Goal: Transaction & Acquisition: Book appointment/travel/reservation

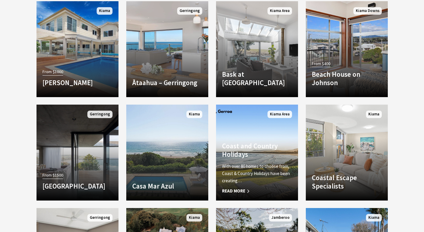
scroll to position [569, 0]
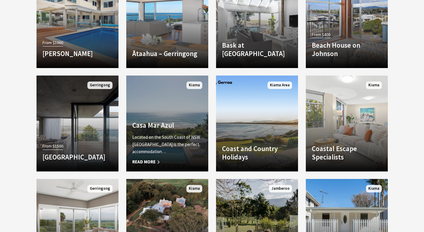
click at [168, 114] on link "Another Image Used Casa Mar Azul Located on the South Coast of NSW Casa Mar Azu…" at bounding box center [167, 123] width 82 height 96
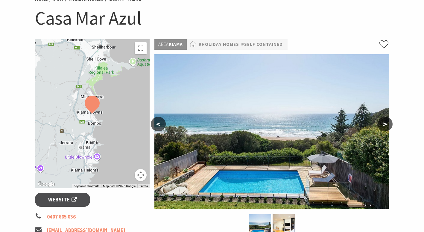
scroll to position [90, 0]
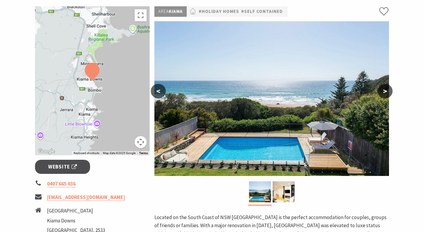
click at [387, 93] on button ">" at bounding box center [385, 91] width 15 height 14
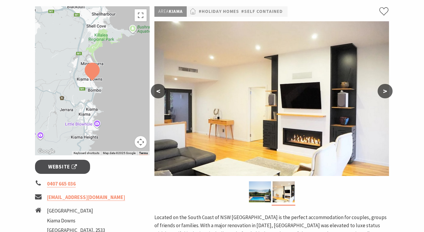
click at [382, 97] on button ">" at bounding box center [385, 91] width 15 height 14
click at [386, 92] on button ">" at bounding box center [385, 91] width 15 height 14
click at [381, 88] on button ">" at bounding box center [385, 91] width 15 height 14
click at [160, 92] on button "<" at bounding box center [158, 91] width 15 height 14
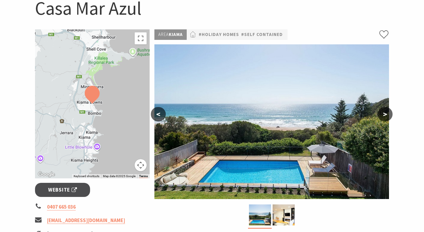
scroll to position [0, 0]
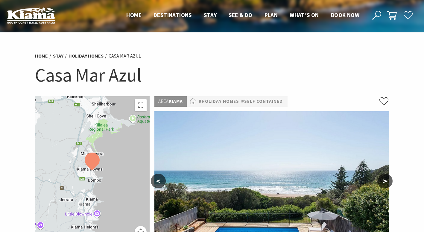
click at [93, 166] on img at bounding box center [92, 161] width 20 height 23
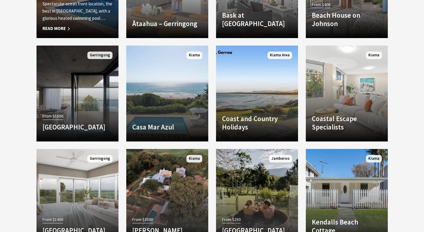
scroll to position [569, 0]
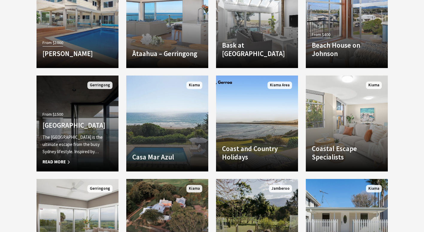
click at [85, 112] on div "From $1500 Bunker House The Bunker House is the ultimate escape from the busy S…" at bounding box center [78, 137] width 82 height 55
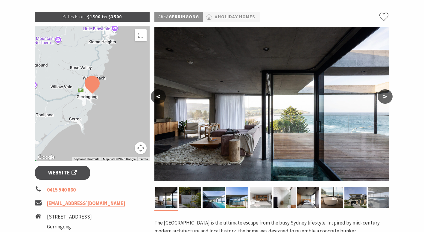
scroll to position [90, 0]
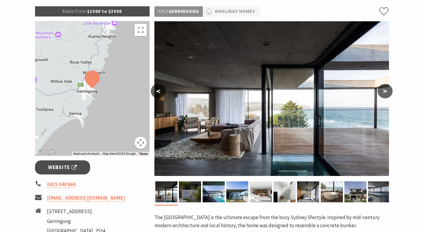
click at [387, 93] on button ">" at bounding box center [385, 91] width 15 height 14
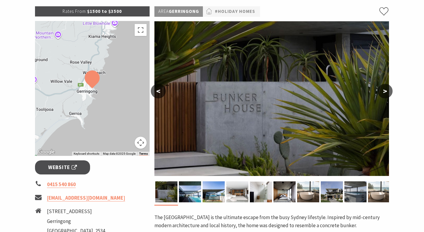
click at [387, 93] on button ">" at bounding box center [385, 91] width 15 height 14
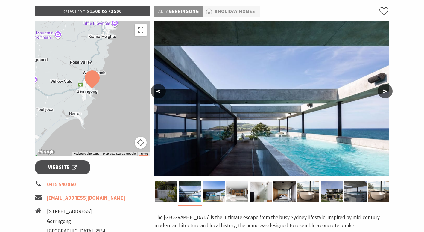
click at [387, 93] on button ">" at bounding box center [385, 91] width 15 height 14
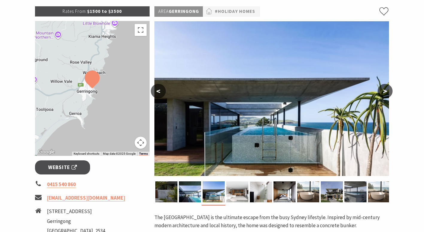
click at [387, 93] on button ">" at bounding box center [385, 91] width 15 height 14
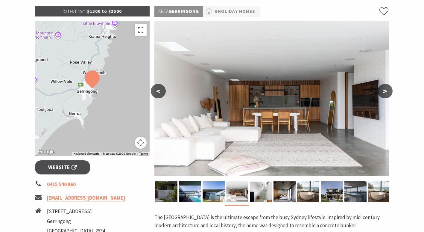
click at [387, 93] on button ">" at bounding box center [385, 91] width 15 height 14
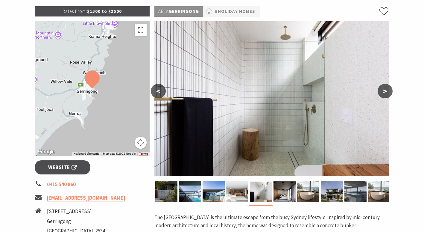
click at [387, 93] on button ">" at bounding box center [385, 91] width 15 height 14
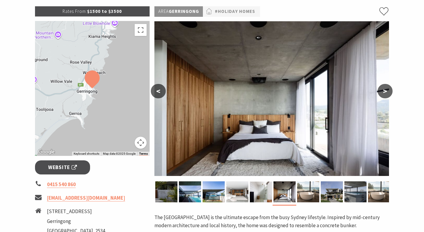
click at [387, 93] on button ">" at bounding box center [385, 91] width 15 height 14
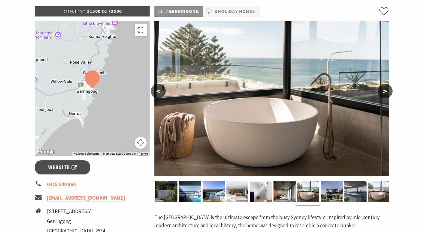
click at [387, 93] on button ">" at bounding box center [385, 91] width 15 height 14
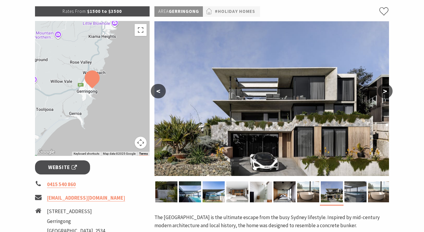
click at [387, 93] on button ">" at bounding box center [385, 91] width 15 height 14
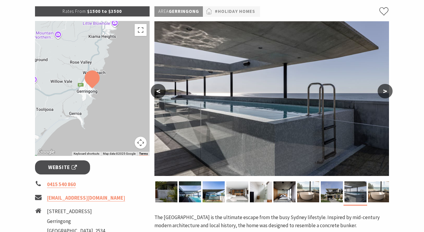
click at [387, 93] on button ">" at bounding box center [385, 91] width 15 height 14
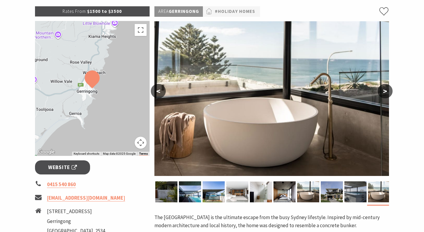
click at [385, 93] on button ">" at bounding box center [385, 91] width 15 height 14
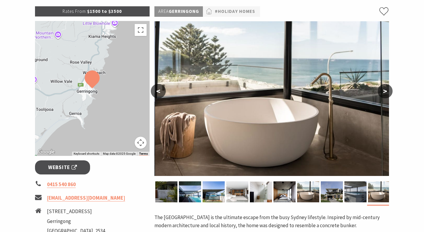
click at [381, 98] on img at bounding box center [272, 98] width 235 height 154
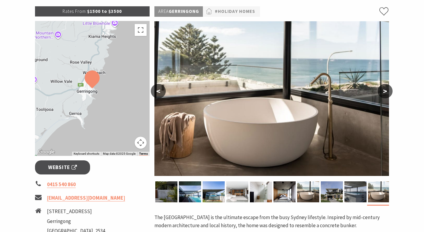
click at [384, 92] on button ">" at bounding box center [385, 91] width 15 height 14
click at [385, 93] on button ">" at bounding box center [385, 91] width 15 height 14
click at [388, 91] on button ">" at bounding box center [385, 91] width 15 height 14
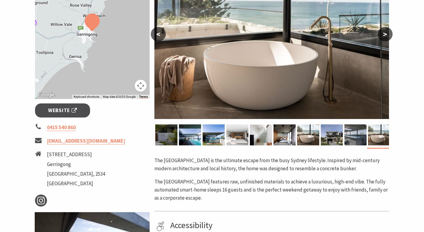
scroll to position [120, 0]
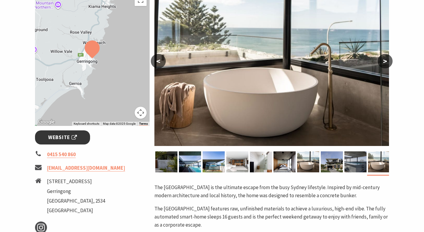
click at [60, 137] on span "Website" at bounding box center [62, 137] width 29 height 8
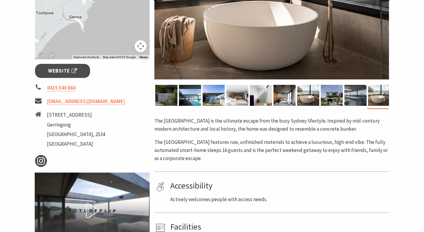
scroll to position [210, 0]
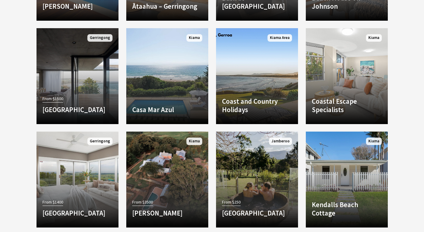
scroll to position [629, 0]
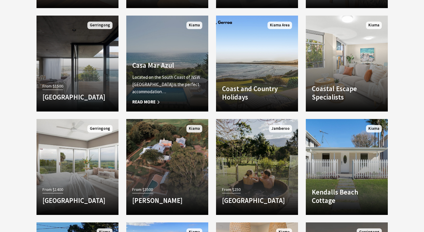
click at [194, 64] on h4 "Casa Mar Azul" at bounding box center [167, 65] width 70 height 8
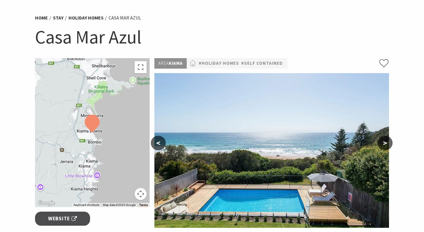
scroll to position [90, 0]
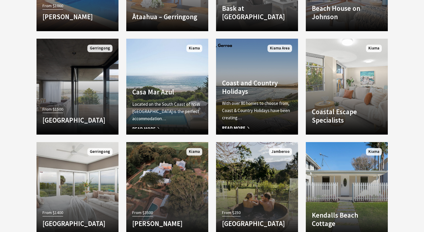
scroll to position [599, 0]
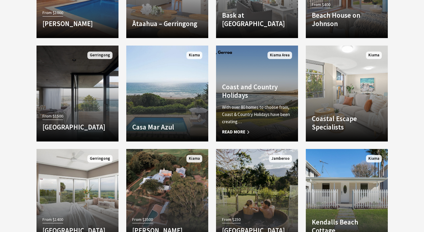
click at [256, 62] on link "Another Image Used Coast and Country Holidays With over 80 homes to choose from…" at bounding box center [257, 93] width 82 height 96
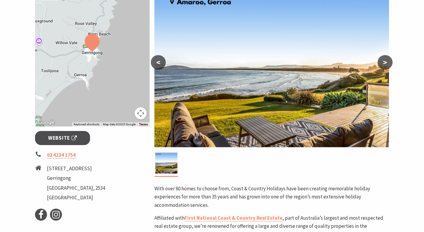
scroll to position [120, 0]
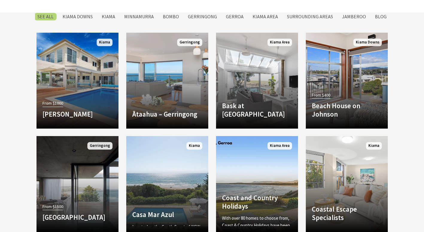
scroll to position [479, 0]
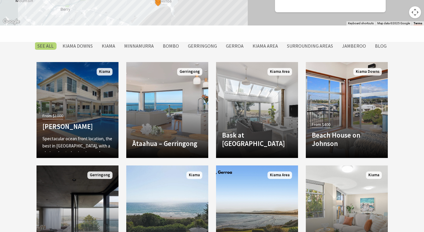
click at [71, 87] on link "From $1000 Amaroo Kiama Spectacular ocean front location, the best in Kiama, wi…" at bounding box center [78, 110] width 82 height 96
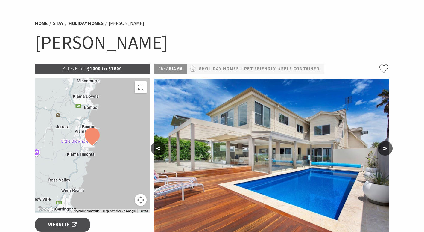
scroll to position [60, 0]
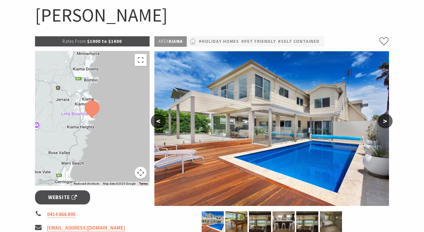
click at [384, 119] on button ">" at bounding box center [385, 121] width 15 height 14
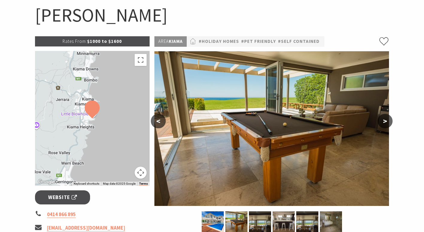
click at [384, 119] on button ">" at bounding box center [385, 121] width 15 height 14
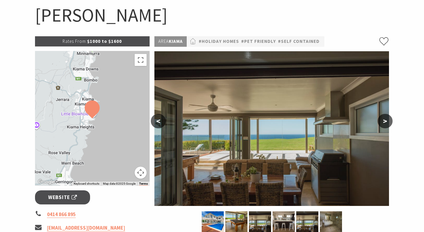
click at [383, 119] on button ">" at bounding box center [385, 121] width 15 height 14
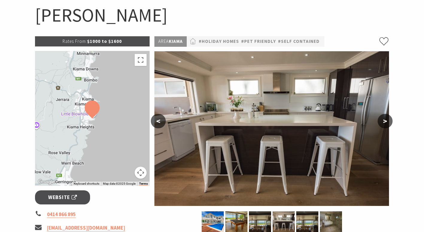
click at [383, 119] on button ">" at bounding box center [385, 121] width 15 height 14
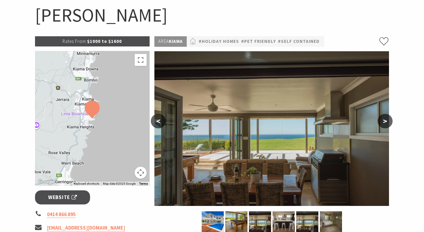
click at [383, 119] on button ">" at bounding box center [385, 121] width 15 height 14
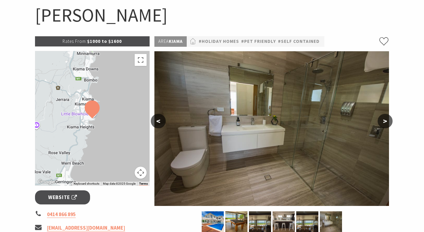
click at [383, 119] on button ">" at bounding box center [385, 121] width 15 height 14
click at [385, 122] on button ">" at bounding box center [385, 121] width 15 height 14
click at [386, 127] on button ">" at bounding box center [385, 121] width 15 height 14
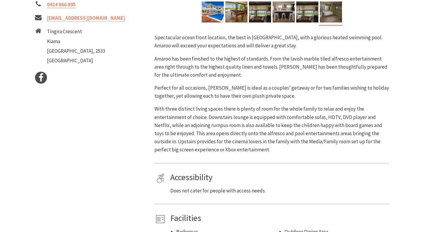
scroll to position [120, 0]
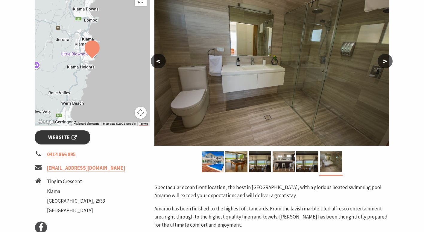
click at [55, 135] on span "Website" at bounding box center [62, 137] width 29 height 8
